Goal: Information Seeking & Learning: Learn about a topic

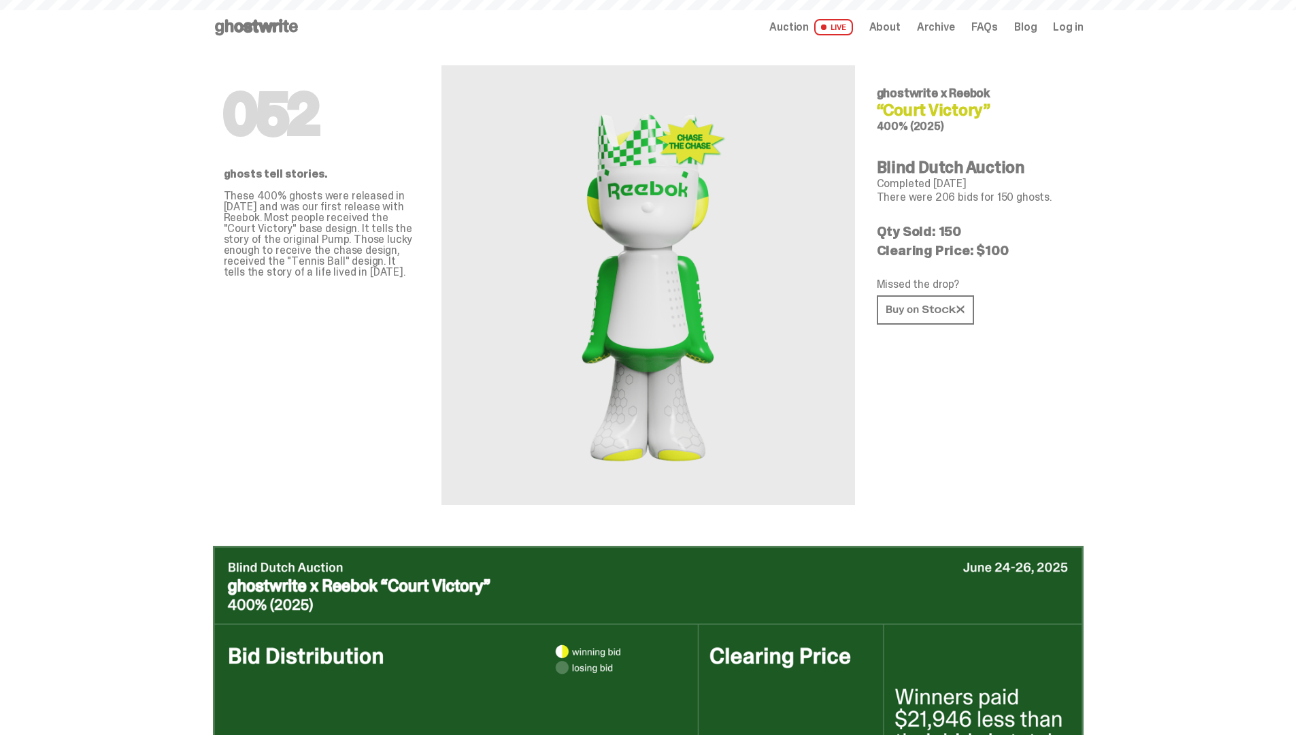
scroll to position [2278, 0]
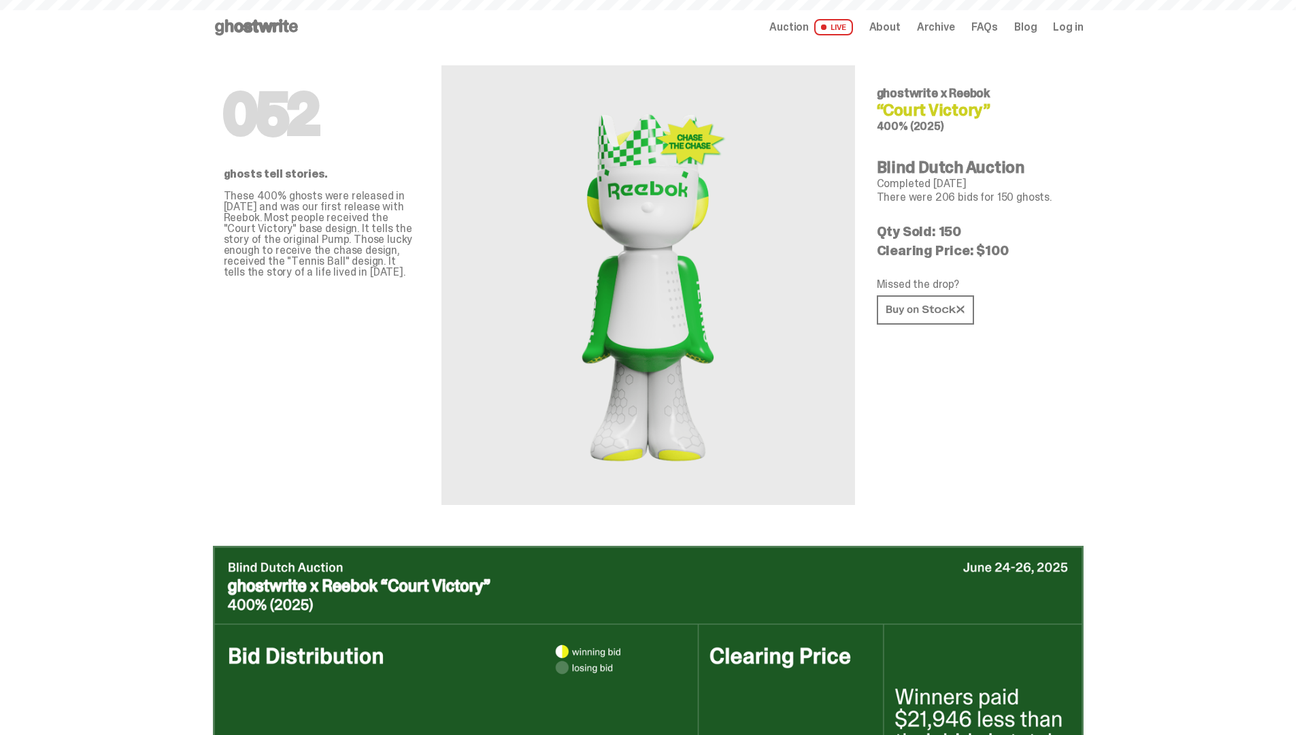
scroll to position [2278, 0]
